Goal: Information Seeking & Learning: Learn about a topic

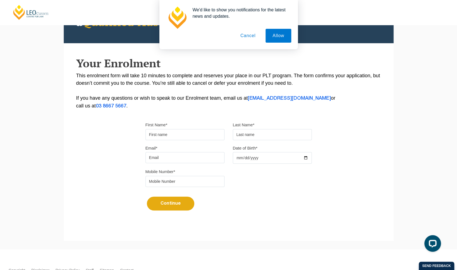
scroll to position [68, 0]
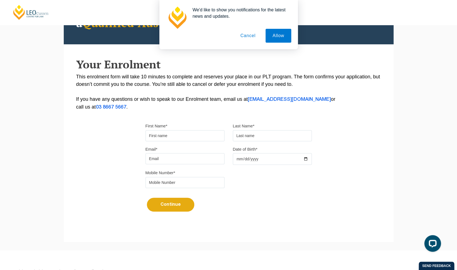
click at [251, 38] on button "Cancel" at bounding box center [247, 36] width 29 height 14
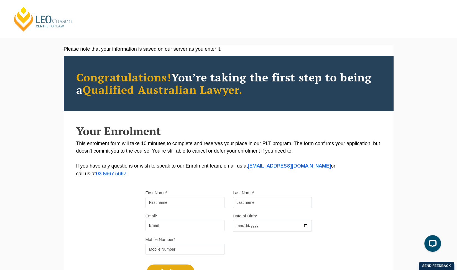
scroll to position [0, 0]
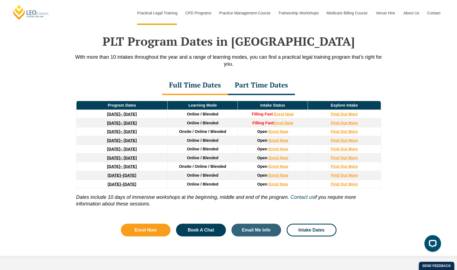
click at [268, 79] on div "Part Time Dates" at bounding box center [261, 85] width 67 height 19
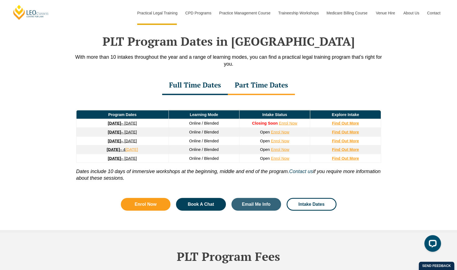
click at [125, 139] on link "30 March 2026 – 23 October 2026" at bounding box center [122, 141] width 29 height 4
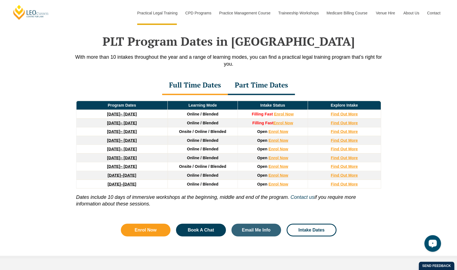
click at [255, 82] on div "Part Time Dates" at bounding box center [261, 85] width 67 height 19
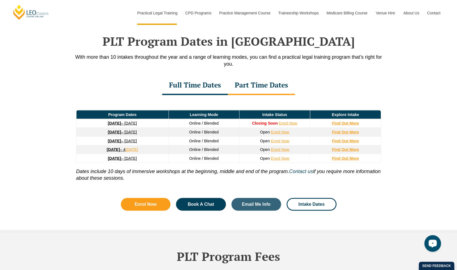
click at [195, 86] on div "Full Time Dates" at bounding box center [195, 85] width 66 height 19
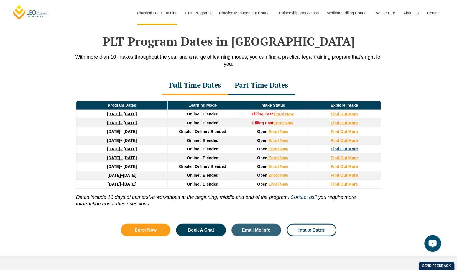
click at [351, 147] on strong "Find Out More" at bounding box center [343, 149] width 27 height 4
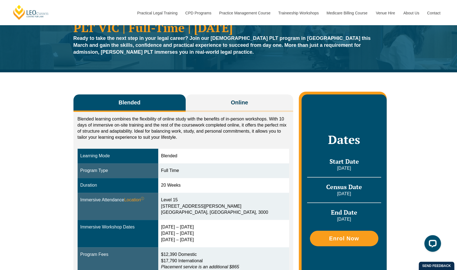
scroll to position [32, 0]
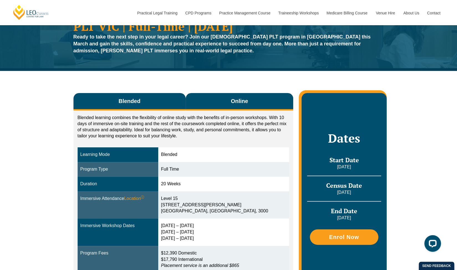
click at [255, 106] on button "Online" at bounding box center [240, 101] width 108 height 17
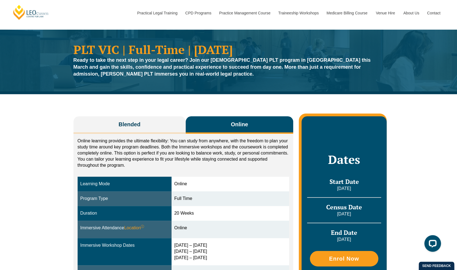
scroll to position [0, 0]
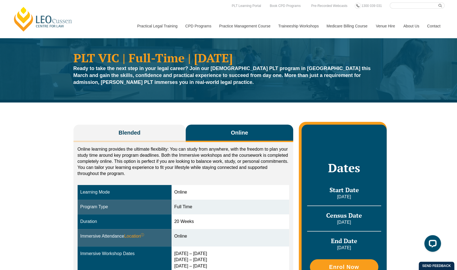
click at [333, 27] on link "Medicare Billing Course" at bounding box center [346, 26] width 49 height 24
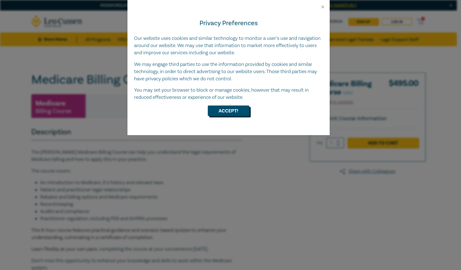
click at [235, 109] on button "Accept!" at bounding box center [229, 111] width 42 height 11
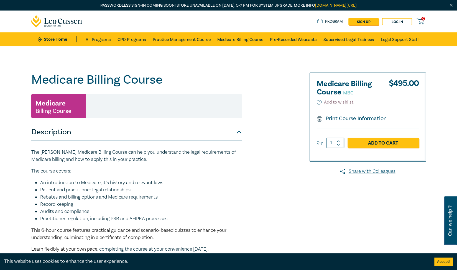
click at [50, 29] on link at bounding box center [56, 22] width 51 height 22
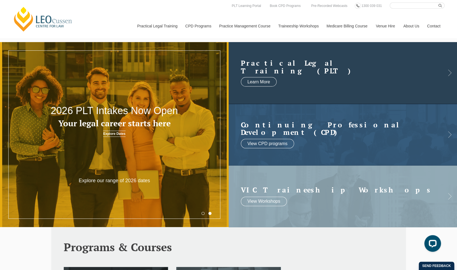
click at [279, 86] on link at bounding box center [343, 73] width 229 height 62
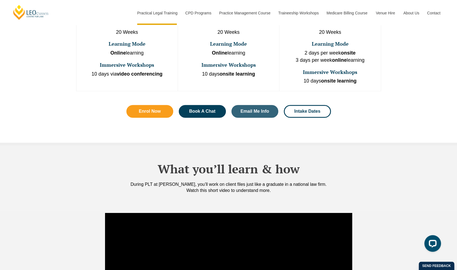
scroll to position [372, 0]
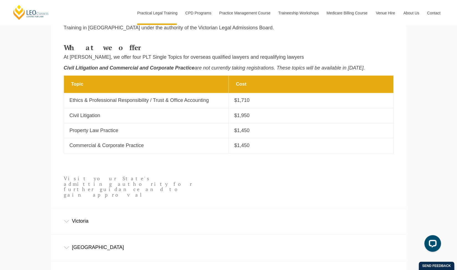
scroll to position [261, 0]
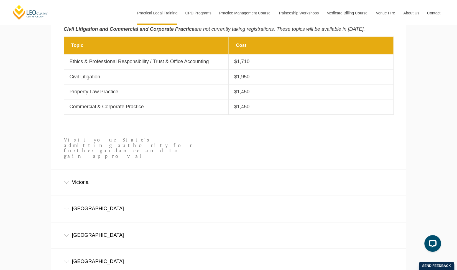
click at [313, 170] on div "Victoria" at bounding box center [228, 183] width 355 height 26
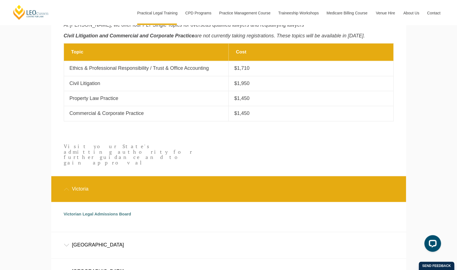
scroll to position [271, 0]
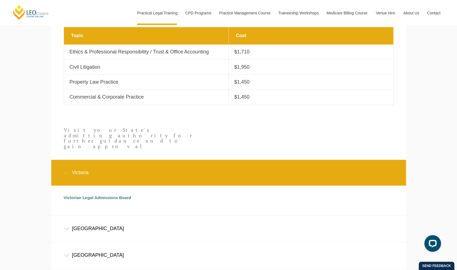
click at [65, 170] on div "Victoria" at bounding box center [228, 173] width 355 height 26
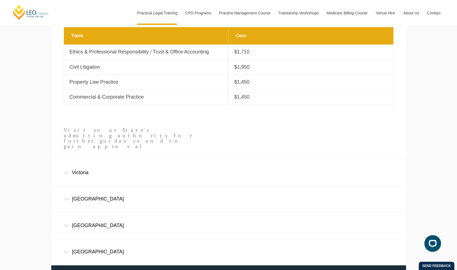
click at [68, 198] on icon at bounding box center [67, 199] width 6 height 3
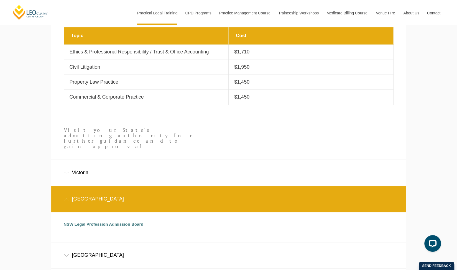
click at [65, 191] on div "New South Wales" at bounding box center [228, 199] width 355 height 26
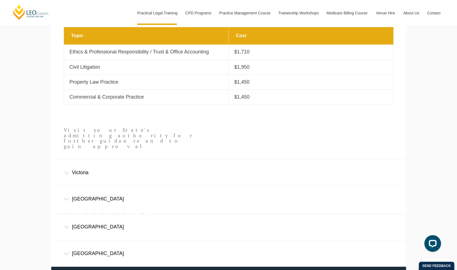
click at [64, 171] on div "Victoria" at bounding box center [228, 173] width 355 height 26
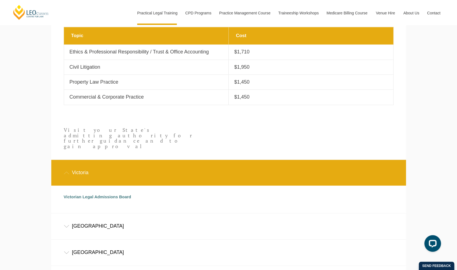
click at [61, 168] on div "Victoria" at bounding box center [228, 173] width 355 height 26
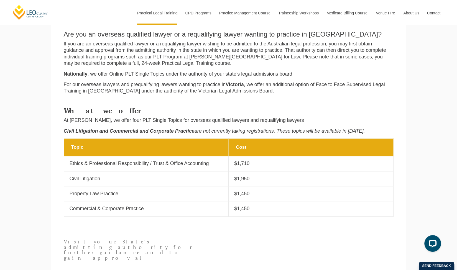
scroll to position [158, 0]
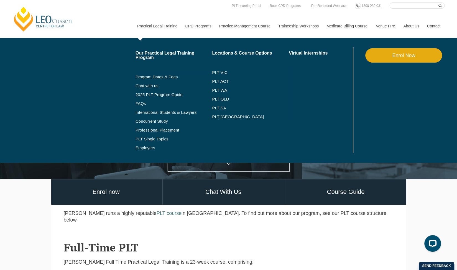
click at [163, 28] on link "Practical Legal Training" at bounding box center [157, 26] width 48 height 24
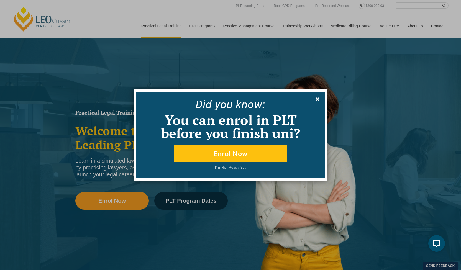
click at [317, 102] on icon at bounding box center [317, 99] width 6 height 6
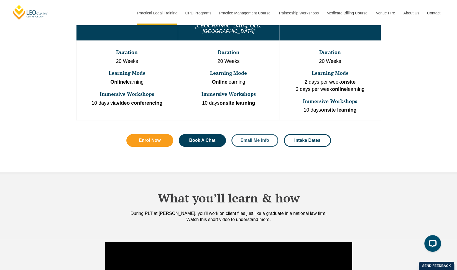
click at [254, 138] on span "Email Me Info" at bounding box center [254, 140] width 29 height 4
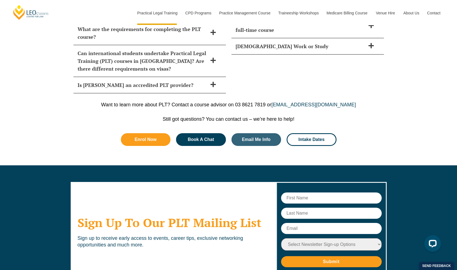
scroll to position [2640, 0]
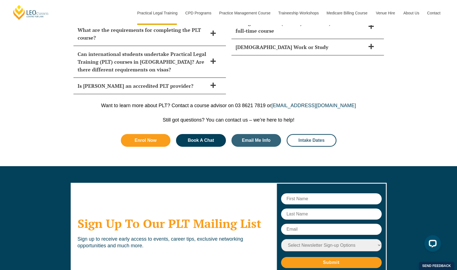
click at [301, 138] on span "Intake Dates" at bounding box center [311, 140] width 26 height 4
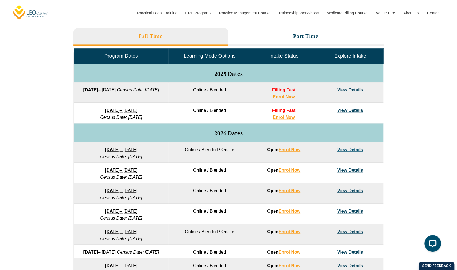
scroll to position [251, 0]
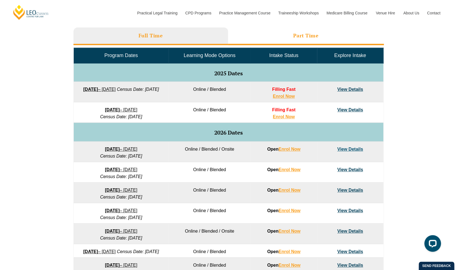
click at [353, 35] on li "Part Time" at bounding box center [306, 36] width 156 height 18
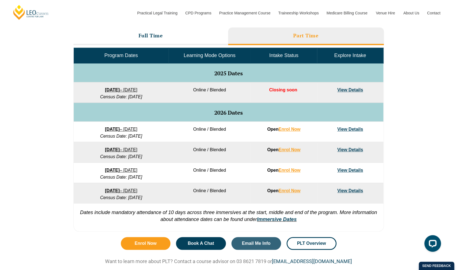
click at [360, 148] on link "View Details" at bounding box center [350, 149] width 26 height 5
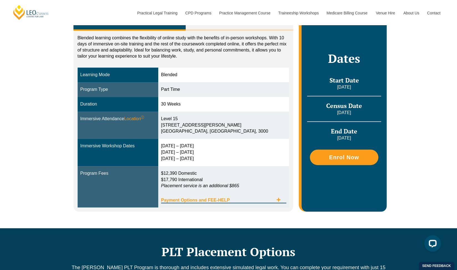
click at [284, 198] on div "Payment Options and FEE-HELP" at bounding box center [223, 197] width 125 height 11
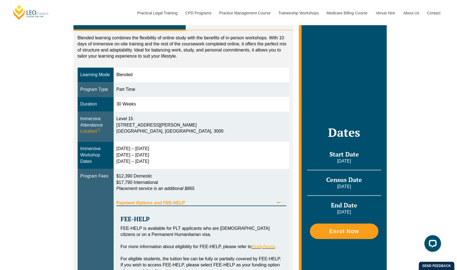
click at [285, 200] on div "Payment Options and FEE-HELP" at bounding box center [201, 200] width 170 height 11
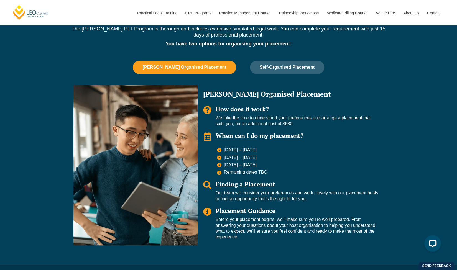
scroll to position [355, 0]
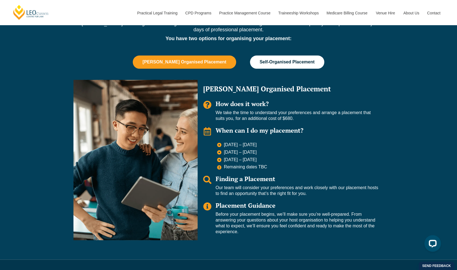
click at [291, 68] on button "Self-Organised Placement" at bounding box center [287, 61] width 74 height 13
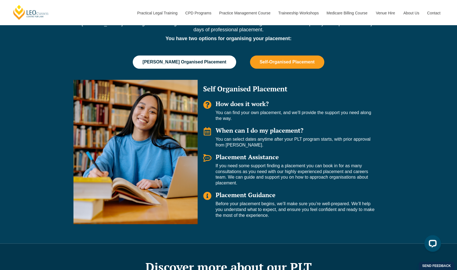
click at [204, 67] on button "Leo Cussen Organised Placement" at bounding box center [184, 61] width 103 height 13
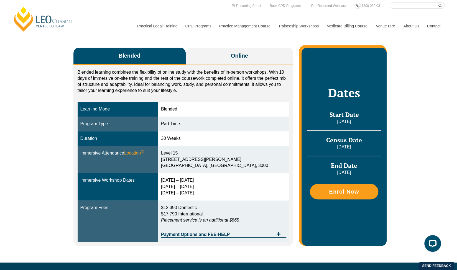
scroll to position [0, 0]
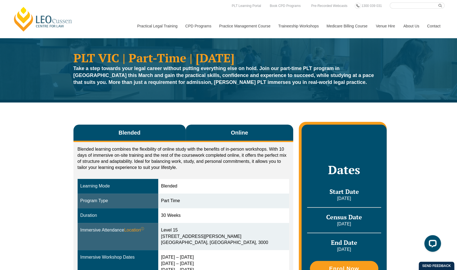
click at [244, 130] on span "Online" at bounding box center [239, 133] width 17 height 8
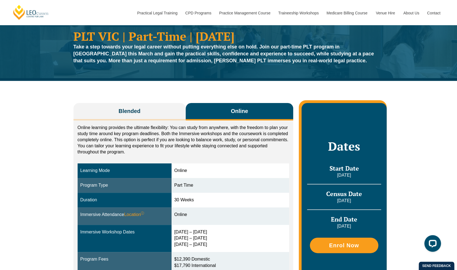
scroll to position [23, 0]
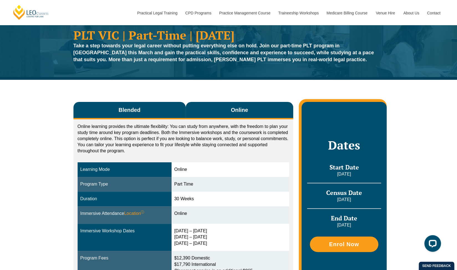
click at [169, 109] on button "Blended" at bounding box center [129, 110] width 112 height 17
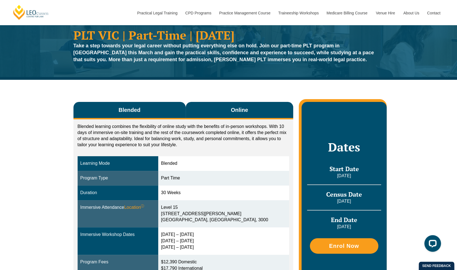
click at [225, 103] on button "Online" at bounding box center [240, 110] width 108 height 17
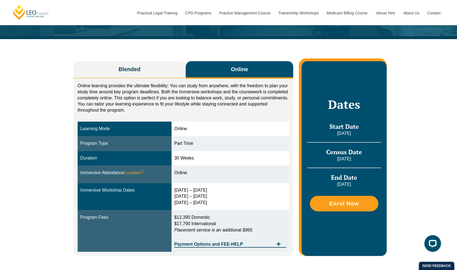
scroll to position [64, 0]
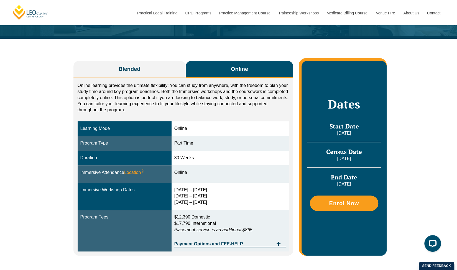
click at [170, 84] on p "Online learning provides the ultimate flexibility: You can study from anywhere,…" at bounding box center [184, 98] width 212 height 30
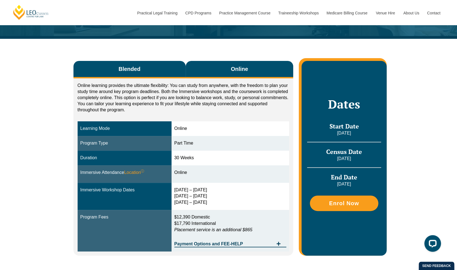
click at [172, 75] on button "Blended" at bounding box center [129, 69] width 112 height 17
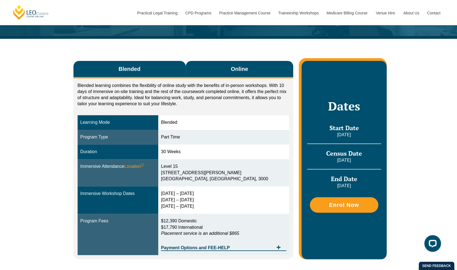
click at [221, 78] on button "Online" at bounding box center [240, 69] width 108 height 17
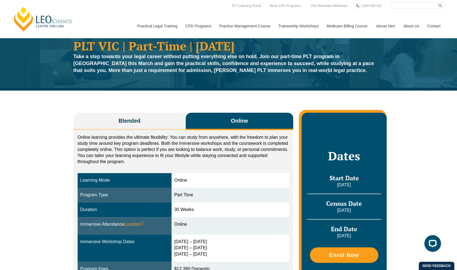
scroll to position [0, 0]
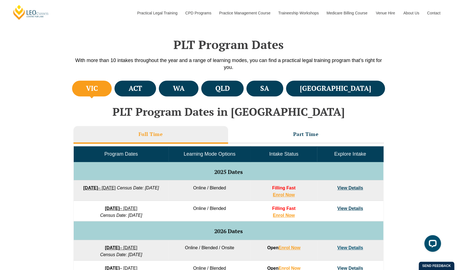
scroll to position [152, 0]
click at [332, 133] on li "Part Time" at bounding box center [306, 135] width 156 height 18
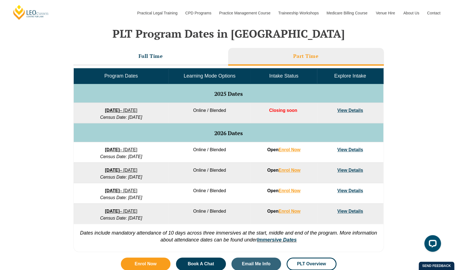
scroll to position [239, 0]
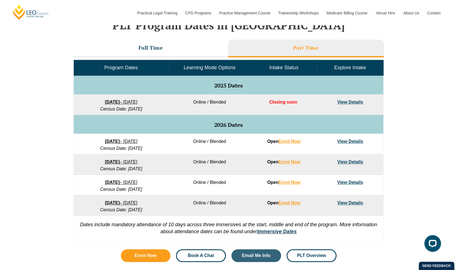
click at [221, 253] on link "Book A Chat" at bounding box center [201, 255] width 50 height 13
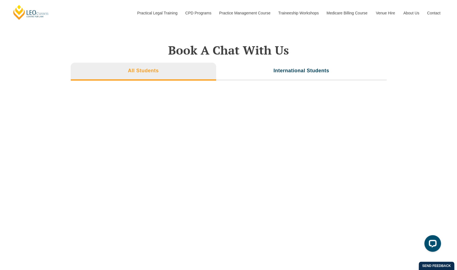
scroll to position [1783, 0]
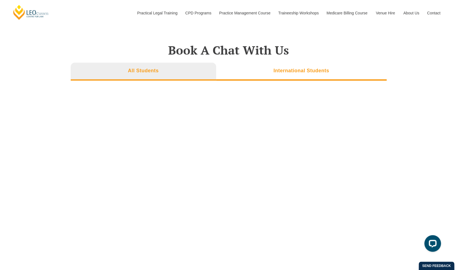
click at [313, 68] on h3 "International Students" at bounding box center [301, 71] width 56 height 6
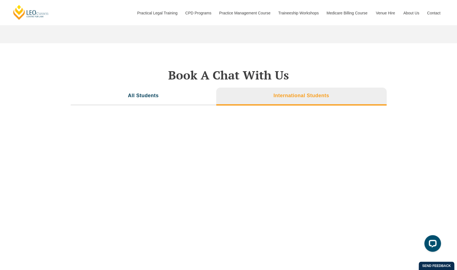
scroll to position [1756, 0]
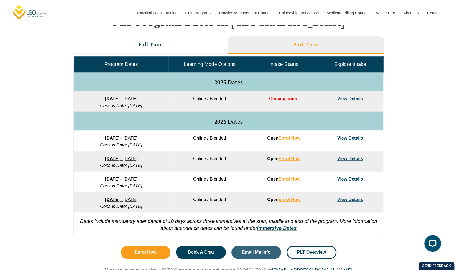
scroll to position [239, 0]
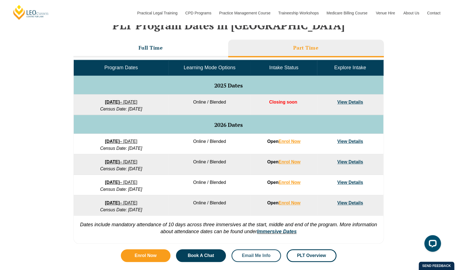
click at [247, 250] on link "Email Me Info" at bounding box center [256, 255] width 50 height 13
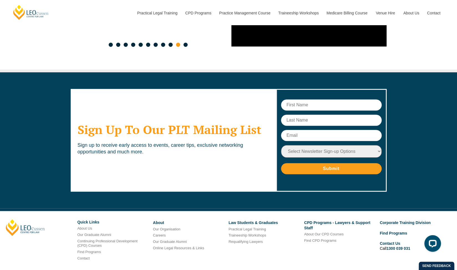
scroll to position [2865, 0]
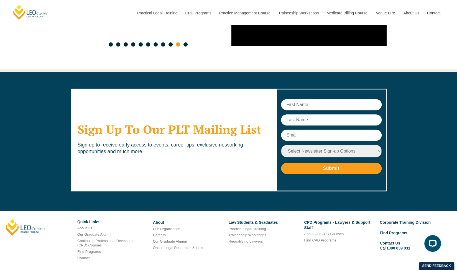
click at [392, 241] on link "Contact Us" at bounding box center [389, 243] width 20 height 4
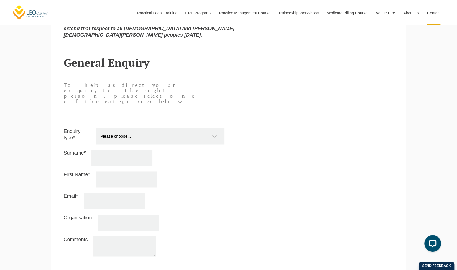
scroll to position [455, 0]
click at [191, 127] on select "Please choose... Practical Training Course (Onsite and Online) Supervised Legal…" at bounding box center [163, 135] width 134 height 16
click at [96, 127] on select "Please choose... Practical Training Course (Onsite and Online) Supervised Legal…" at bounding box center [163, 135] width 134 height 16
click at [202, 127] on select "Please choose... Practical Training Course (Onsite and Online) Supervised Legal…" at bounding box center [163, 135] width 134 height 16
select select "PTC Onsite and Online"
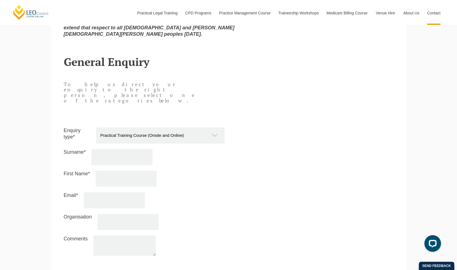
click at [96, 127] on select "Please choose... Practical Training Course (Onsite and Online) Supervised Legal…" at bounding box center [163, 135] width 134 height 16
click at [204, 127] on select "Please choose... Practical Training Course (Onsite and Online) Supervised Legal…" at bounding box center [163, 135] width 134 height 16
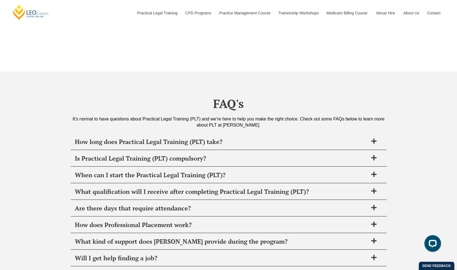
scroll to position [2085, 0]
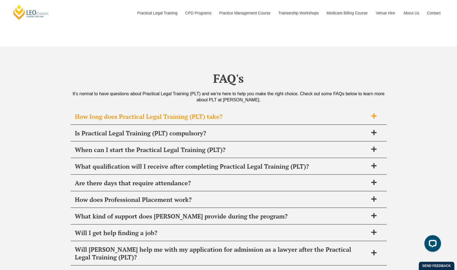
click at [340, 113] on span "How long does Practical Legal Training (PLT) take?" at bounding box center [221, 117] width 293 height 8
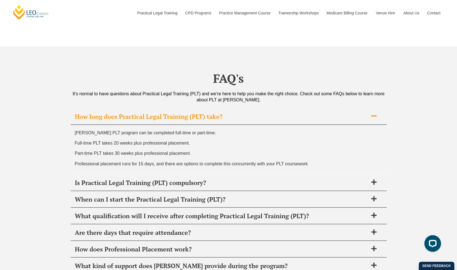
click at [343, 113] on span "How long does Practical Legal Training (PLT) take?" at bounding box center [221, 117] width 293 height 8
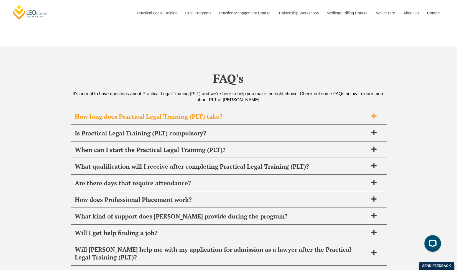
click at [343, 113] on span "How long does Practical Legal Training (PLT) take?" at bounding box center [221, 117] width 293 height 8
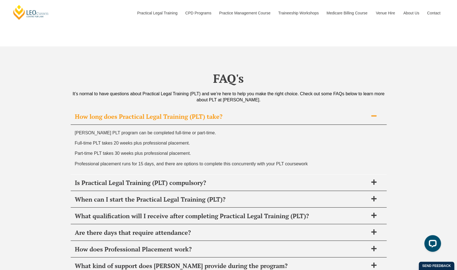
click at [343, 113] on span "How long does Practical Legal Training (PLT) take?" at bounding box center [221, 117] width 293 height 8
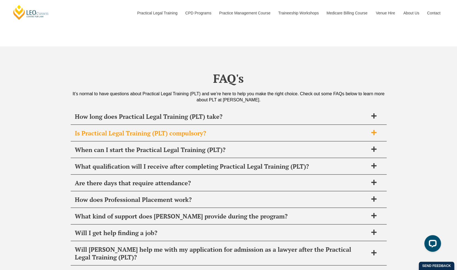
click at [341, 129] on span "Is Practical Legal Training (PLT) compulsory?" at bounding box center [221, 133] width 293 height 8
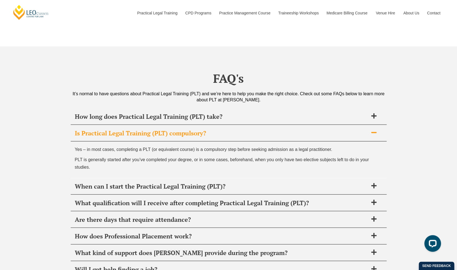
click at [341, 129] on span "Is Practical Legal Training (PLT) compulsory?" at bounding box center [221, 133] width 293 height 8
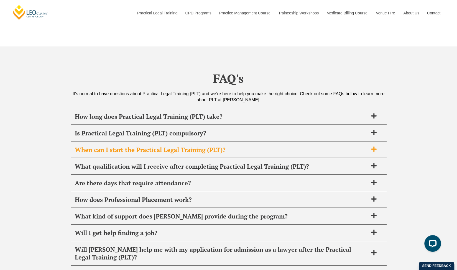
click at [341, 146] on span "When can I start the Practical Legal Training (PLT)?" at bounding box center [221, 150] width 293 height 8
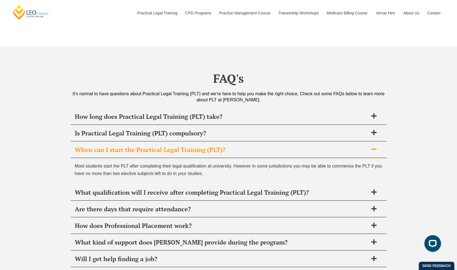
click at [341, 146] on span "When can I start the Practical Legal Training (PLT)?" at bounding box center [221, 150] width 293 height 8
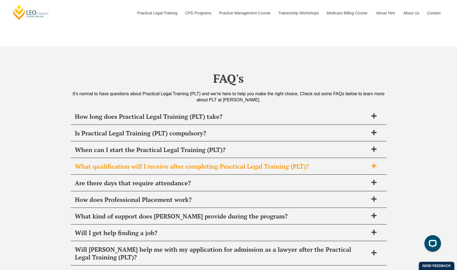
click at [338, 163] on span "What qualification will I receive after completing Practical Legal Training (PL…" at bounding box center [221, 167] width 293 height 8
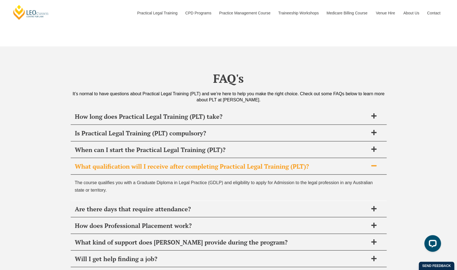
click at [338, 163] on span "What qualification will I receive after completing Practical Legal Training (PL…" at bounding box center [221, 167] width 293 height 8
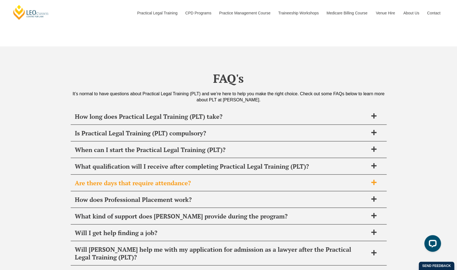
click at [330, 176] on div "Are there days that require attendance?" at bounding box center [229, 183] width 316 height 16
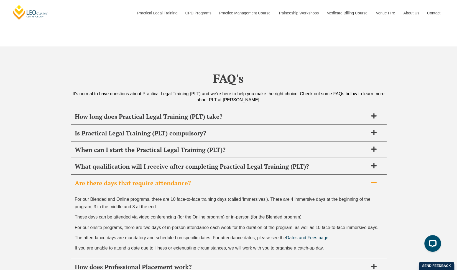
click at [330, 176] on div "Are there days that require attendance?" at bounding box center [229, 183] width 316 height 16
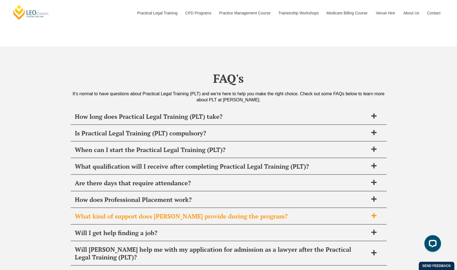
click at [189, 208] on div "What kind of support does Leo Cussen provide during the program?" at bounding box center [229, 216] width 316 height 16
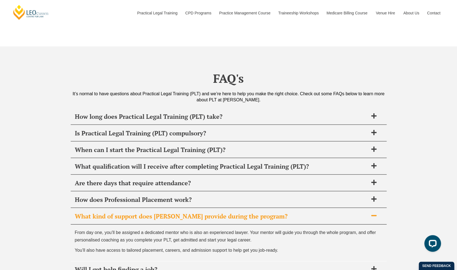
click at [189, 208] on div "What kind of support does Leo Cussen provide during the program?" at bounding box center [229, 216] width 316 height 16
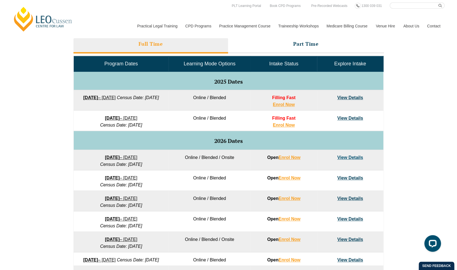
scroll to position [239, 0]
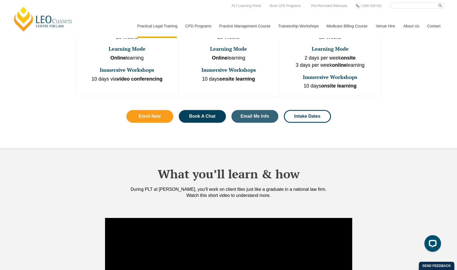
scroll to position [344, 0]
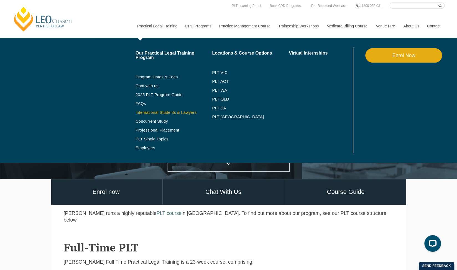
click at [153, 114] on link "International Students & Lawyers" at bounding box center [173, 112] width 77 height 4
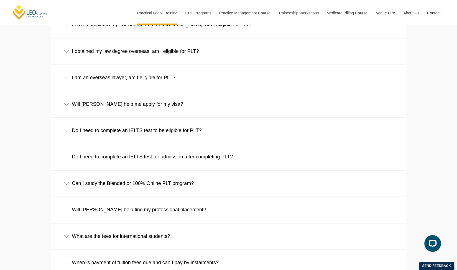
scroll to position [893, 0]
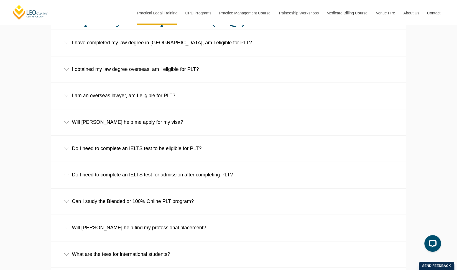
click at [254, 146] on div "Do I need to complete an IELTS test to be eligible for PLT?" at bounding box center [228, 149] width 355 height 26
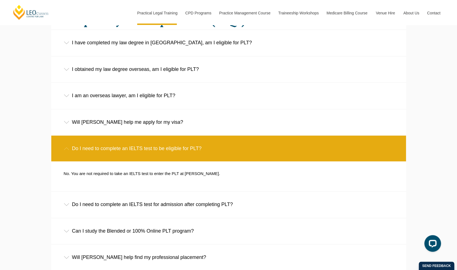
click at [254, 146] on div "Do I need to complete an IELTS test to be eligible for PLT?" at bounding box center [228, 149] width 355 height 26
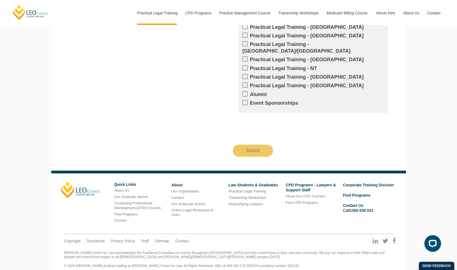
scroll to position [0, 0]
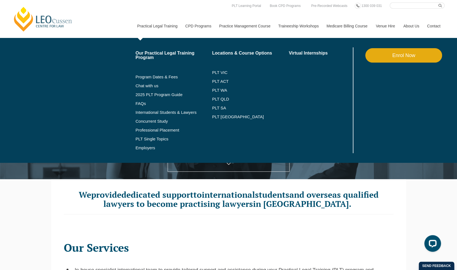
click at [150, 29] on link "Practical Legal Training" at bounding box center [157, 26] width 48 height 24
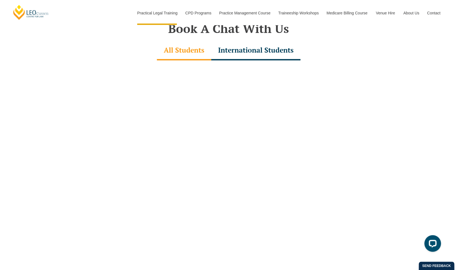
scroll to position [1704, 0]
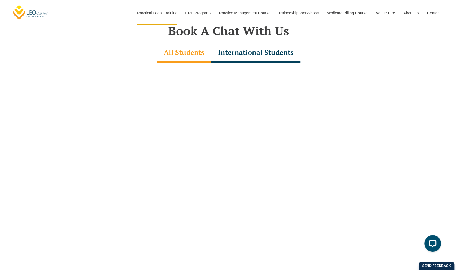
click at [285, 43] on div "International Students" at bounding box center [255, 52] width 89 height 19
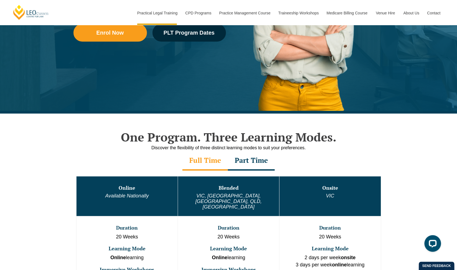
scroll to position [0, 0]
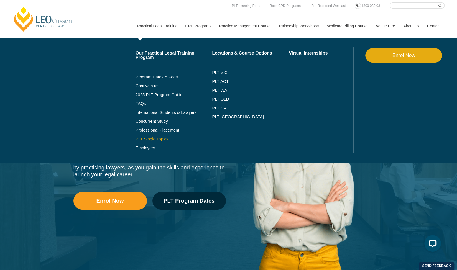
click at [161, 138] on link "PLT Single Topics" at bounding box center [173, 139] width 77 height 4
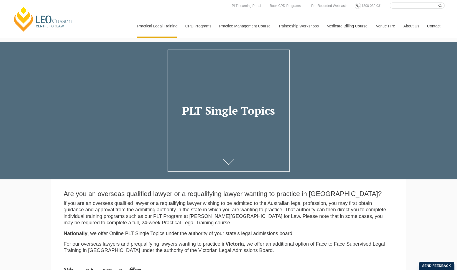
drag, startPoint x: 0, startPoint y: 0, endPoint x: 283, endPoint y: 59, distance: 288.6
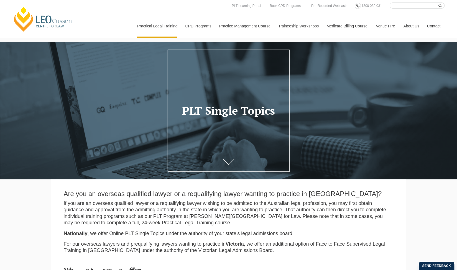
click at [283, 59] on div at bounding box center [228, 110] width 457 height 137
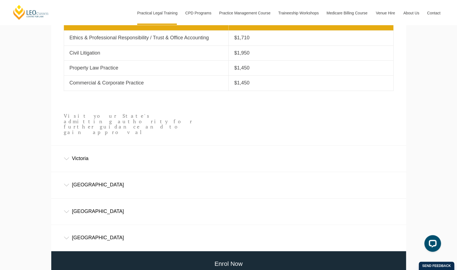
scroll to position [288, 0]
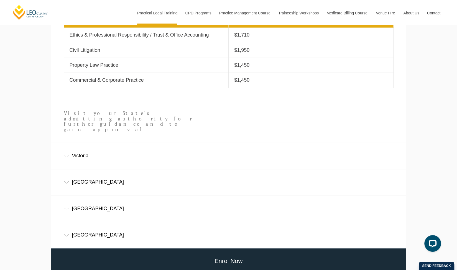
click at [352, 147] on div "Victoria" at bounding box center [228, 156] width 355 height 26
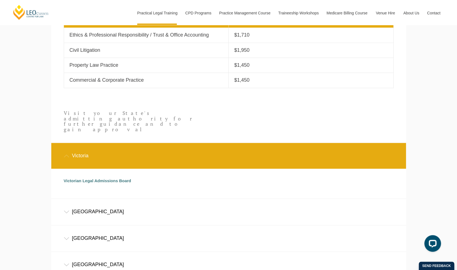
click at [352, 147] on div "Victoria" at bounding box center [228, 156] width 355 height 26
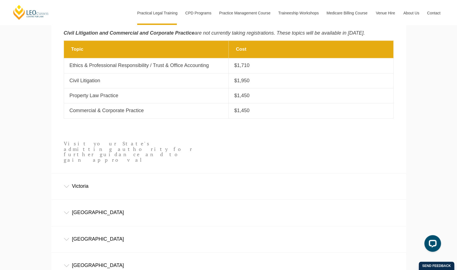
scroll to position [256, 0]
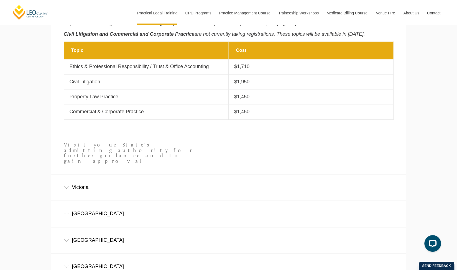
click at [416, 209] on div "Leo Cussen Centre for Law Search here Practical Legal Training Our Practical Le…" at bounding box center [228, 78] width 457 height 668
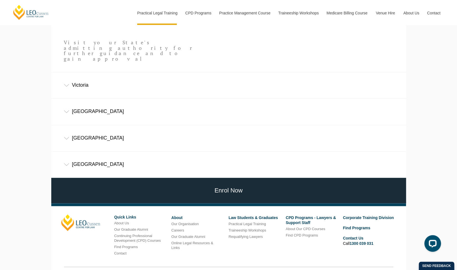
scroll to position [387, 0]
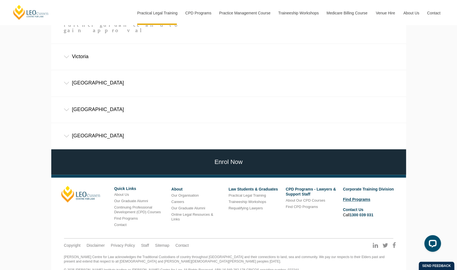
click at [360, 197] on link "Find Programs" at bounding box center [356, 199] width 27 height 4
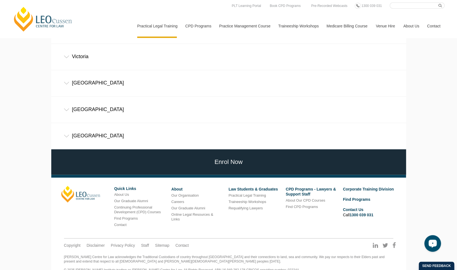
click at [428, 241] on div "Open LiveChat chat widget" at bounding box center [432, 242] width 9 height 9
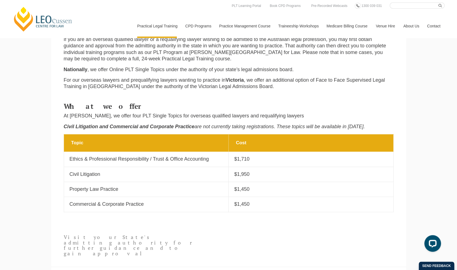
scroll to position [0, 0]
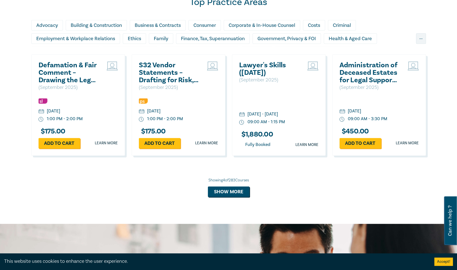
scroll to position [383, 0]
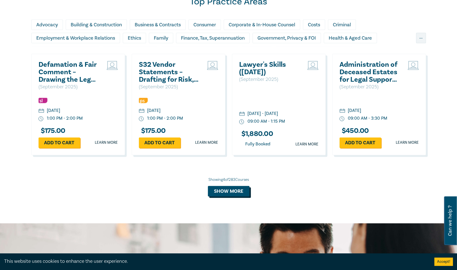
click at [233, 195] on button "Show more" at bounding box center [229, 191] width 42 height 11
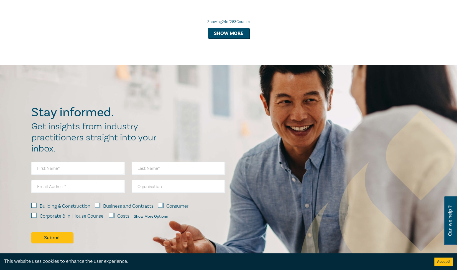
scroll to position [0, 0]
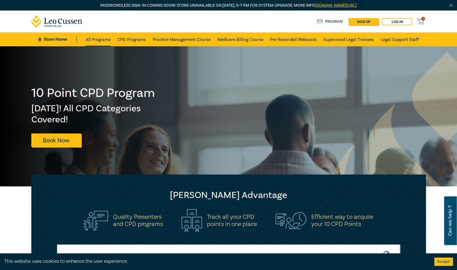
click at [110, 40] on link "All Programs" at bounding box center [98, 39] width 25 height 14
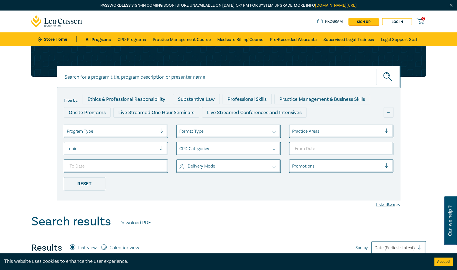
click at [99, 136] on div "Program Type" at bounding box center [116, 131] width 104 height 13
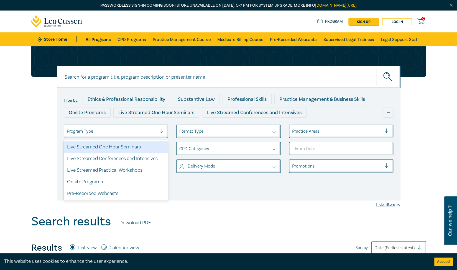
click at [99, 136] on div "Program Type" at bounding box center [116, 131] width 104 height 13
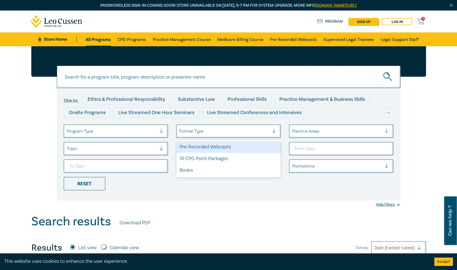
click at [211, 130] on div at bounding box center [224, 131] width 90 height 7
click at [211, 129] on div at bounding box center [224, 131] width 90 height 7
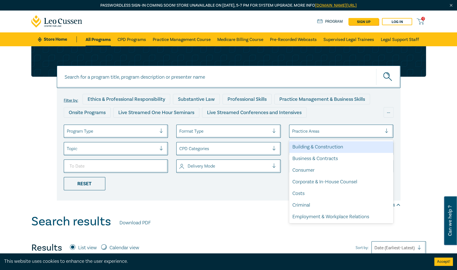
click at [311, 130] on div at bounding box center [337, 131] width 90 height 7
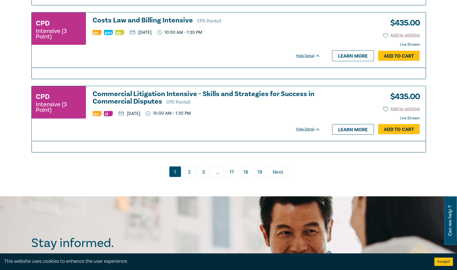
scroll to position [2526, 0]
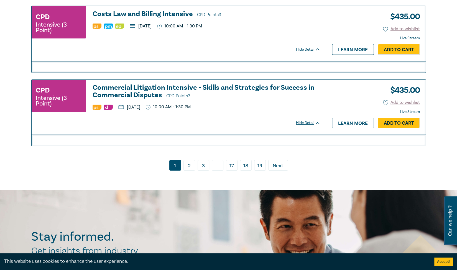
click at [190, 160] on link "2" at bounding box center [189, 165] width 12 height 11
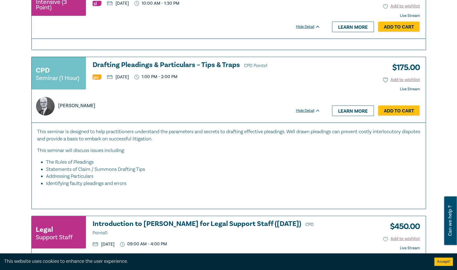
scroll to position [1108, 0]
